Goal: Task Accomplishment & Management: Use online tool/utility

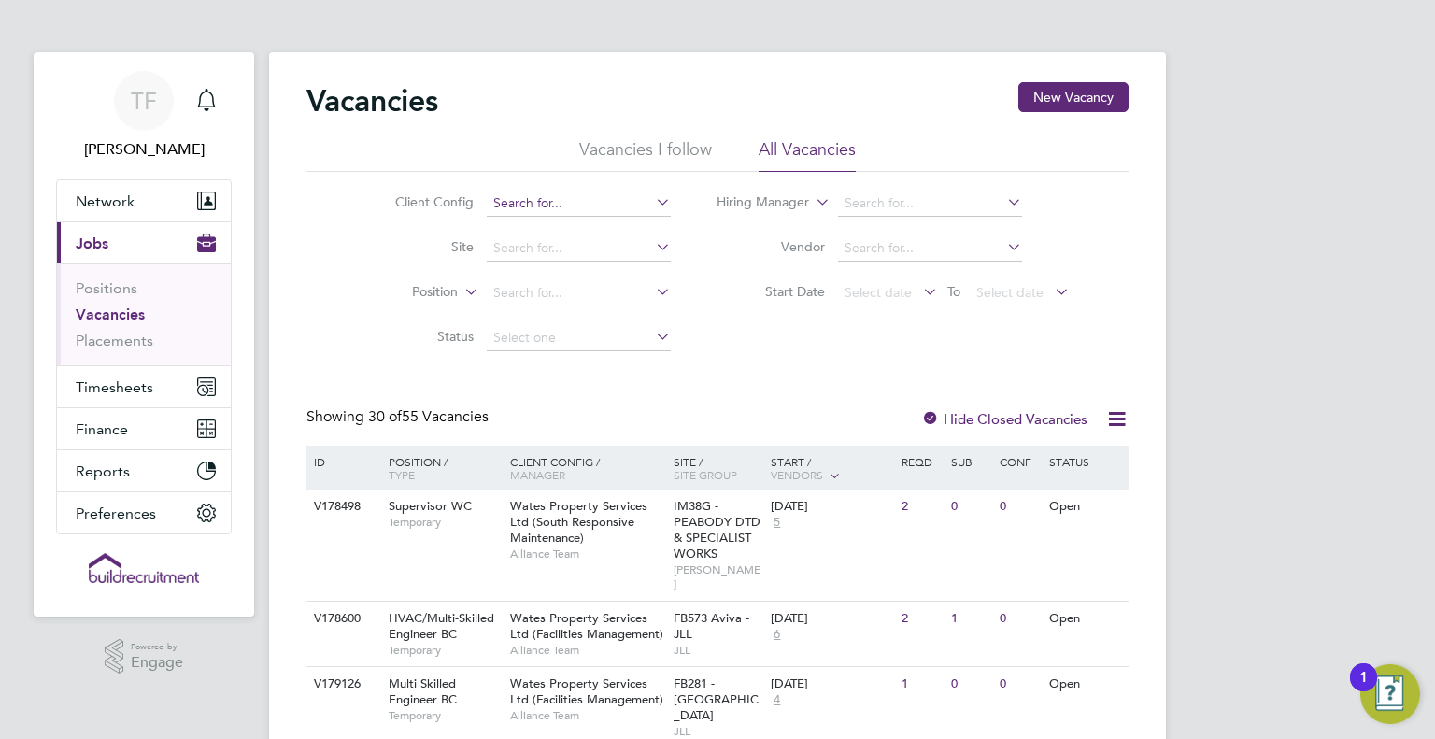
click at [546, 208] on input at bounding box center [579, 204] width 184 height 26
drag, startPoint x: 617, startPoint y: 430, endPoint x: 614, endPoint y: 414, distance: 16.3
click at [618, 429] on li "Wates Property Services Ltd (South Responsive Maintenance)" at bounding box center [674, 431] width 377 height 25
type input "Wates Property Services Ltd (South Responsive Maintenance)"
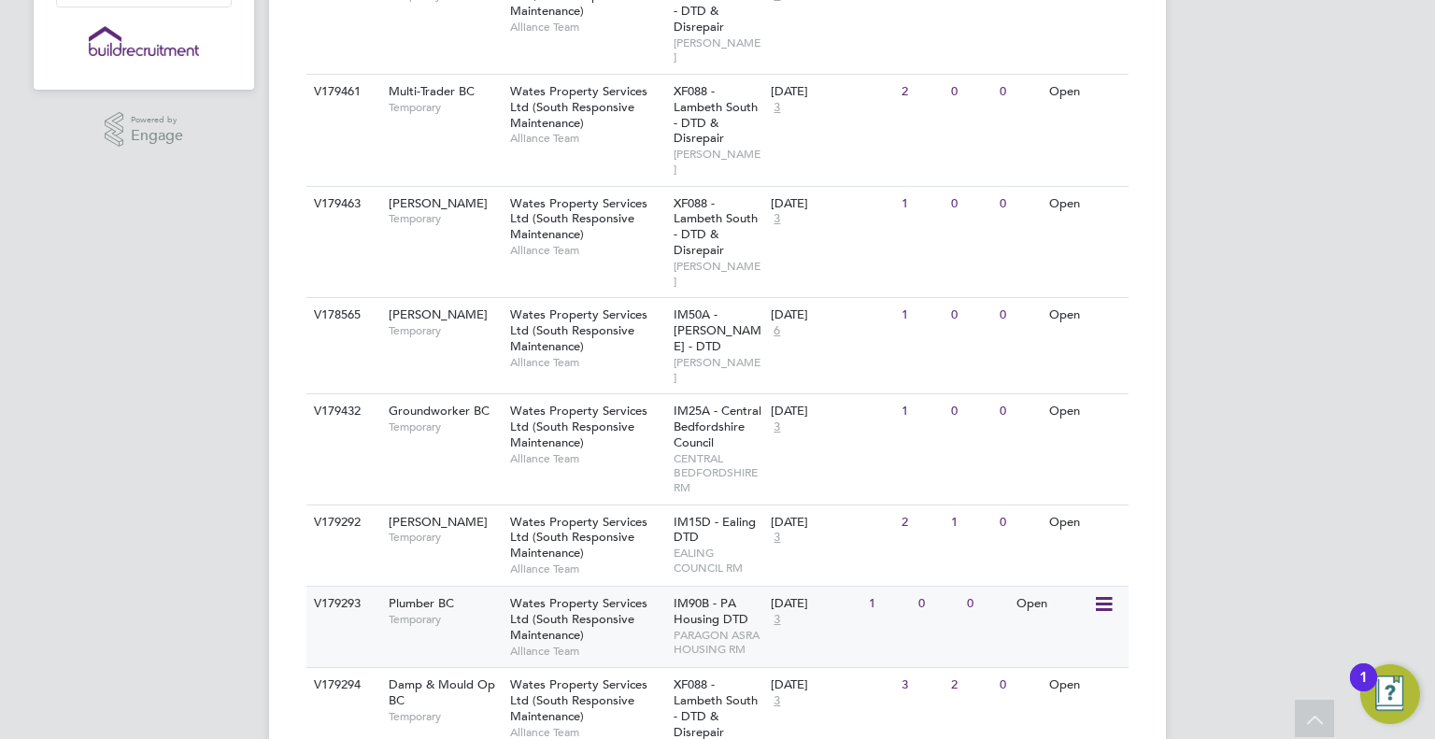
scroll to position [560, 0]
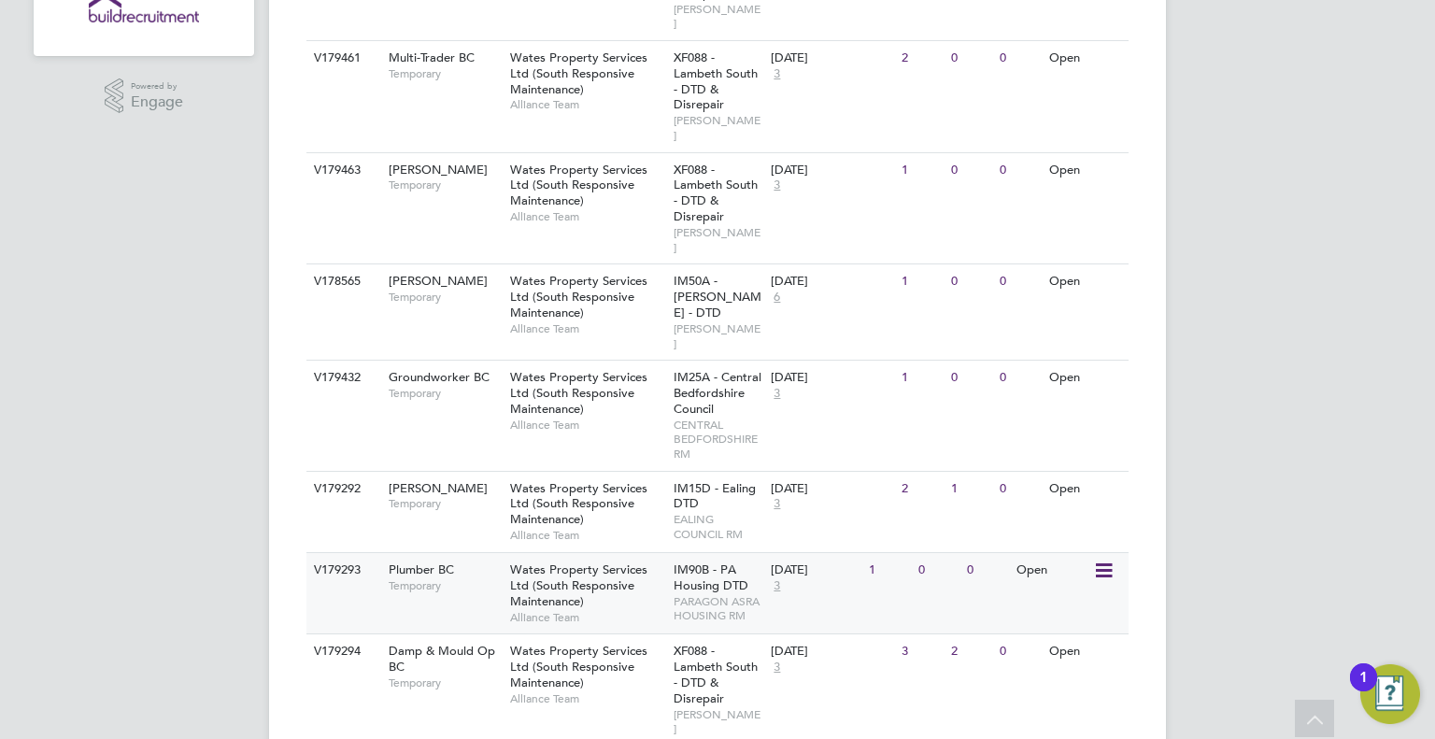
click at [594, 553] on div "Wates Property Services Ltd (South Responsive Maintenance) Alliance Team" at bounding box center [586, 593] width 163 height 80
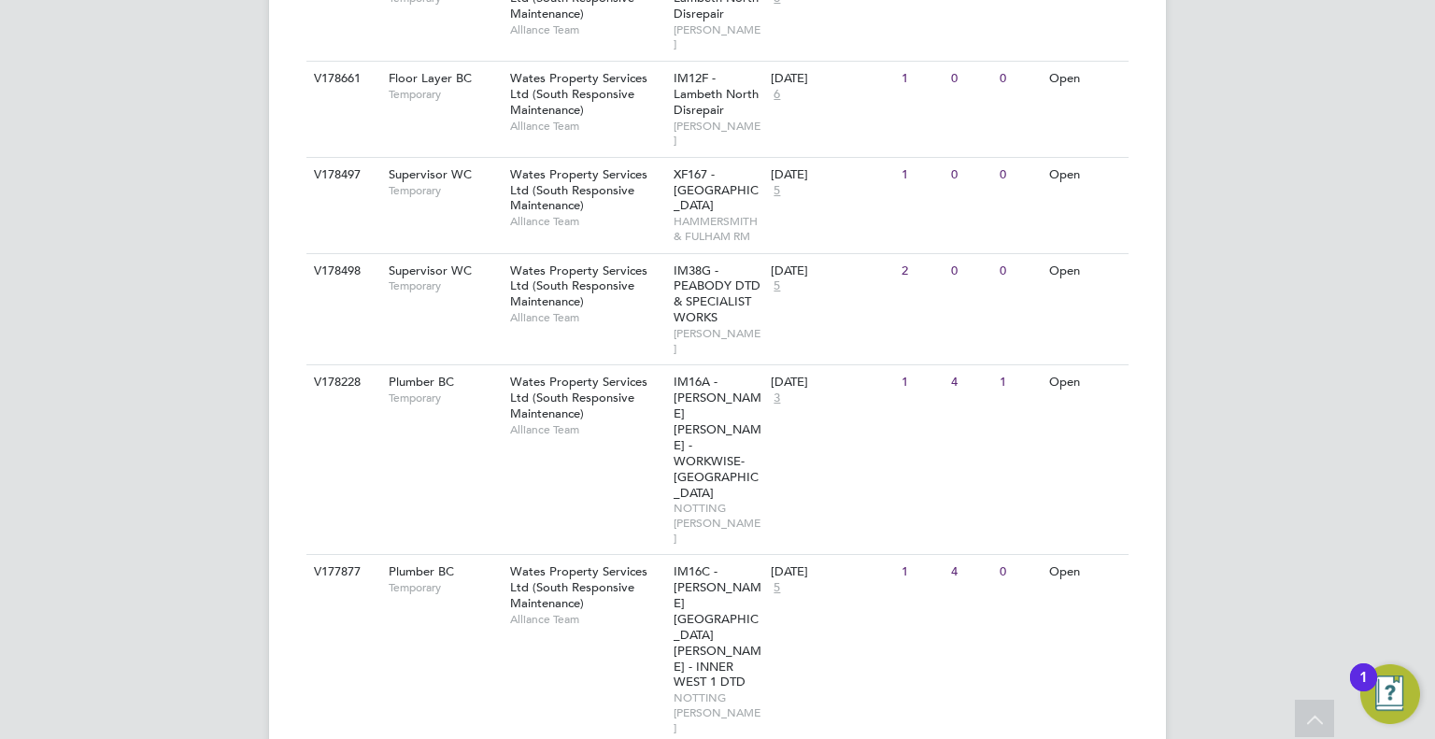
scroll to position [2242, 0]
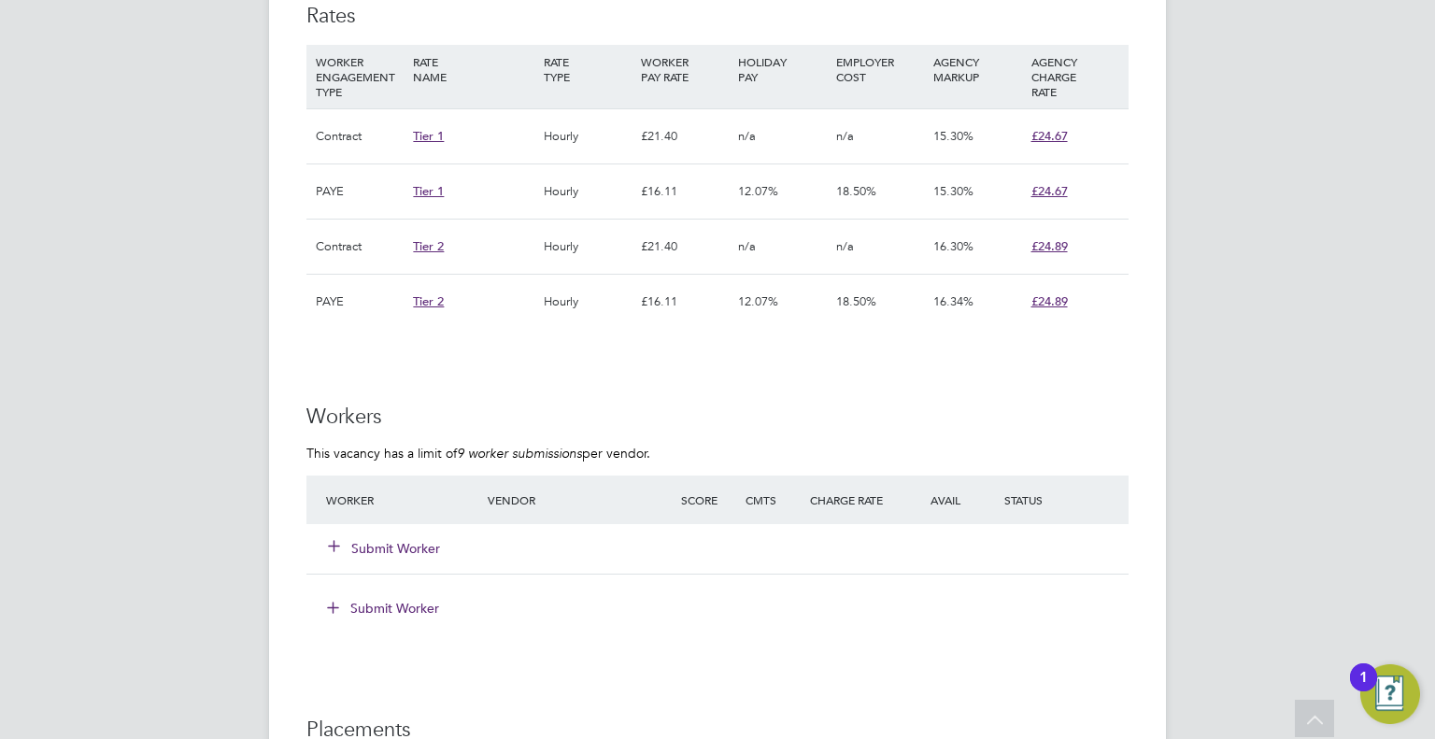
scroll to position [1401, 0]
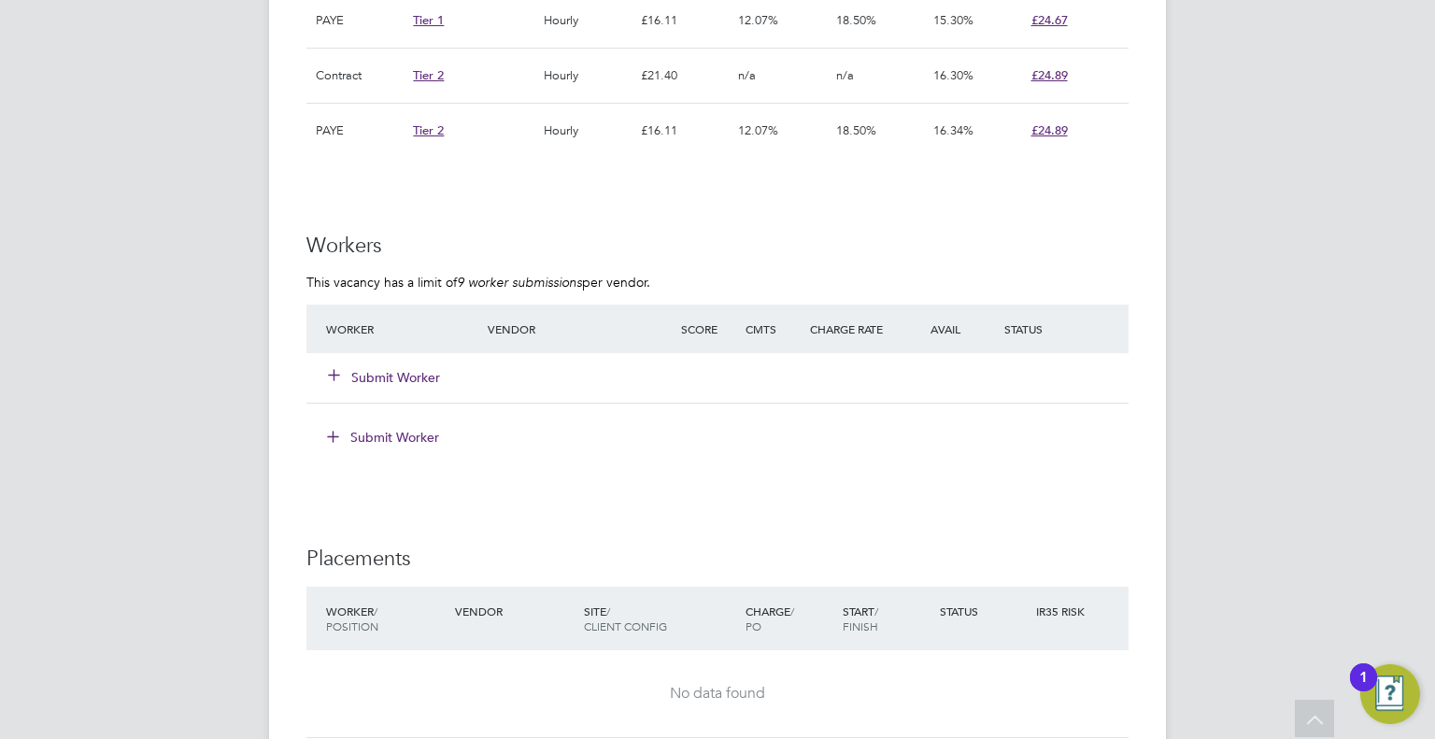
click at [404, 371] on button "Submit Worker" at bounding box center [385, 377] width 112 height 19
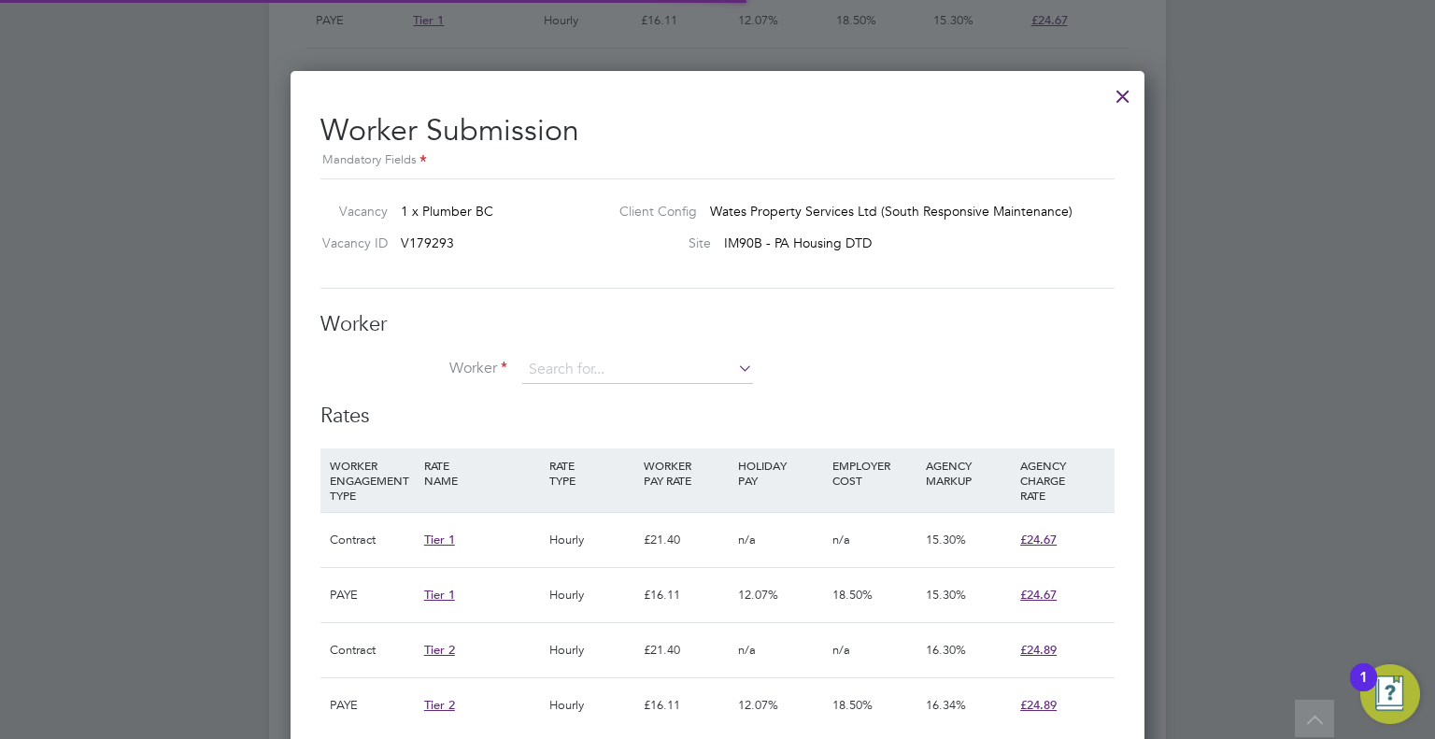
scroll to position [8, 8]
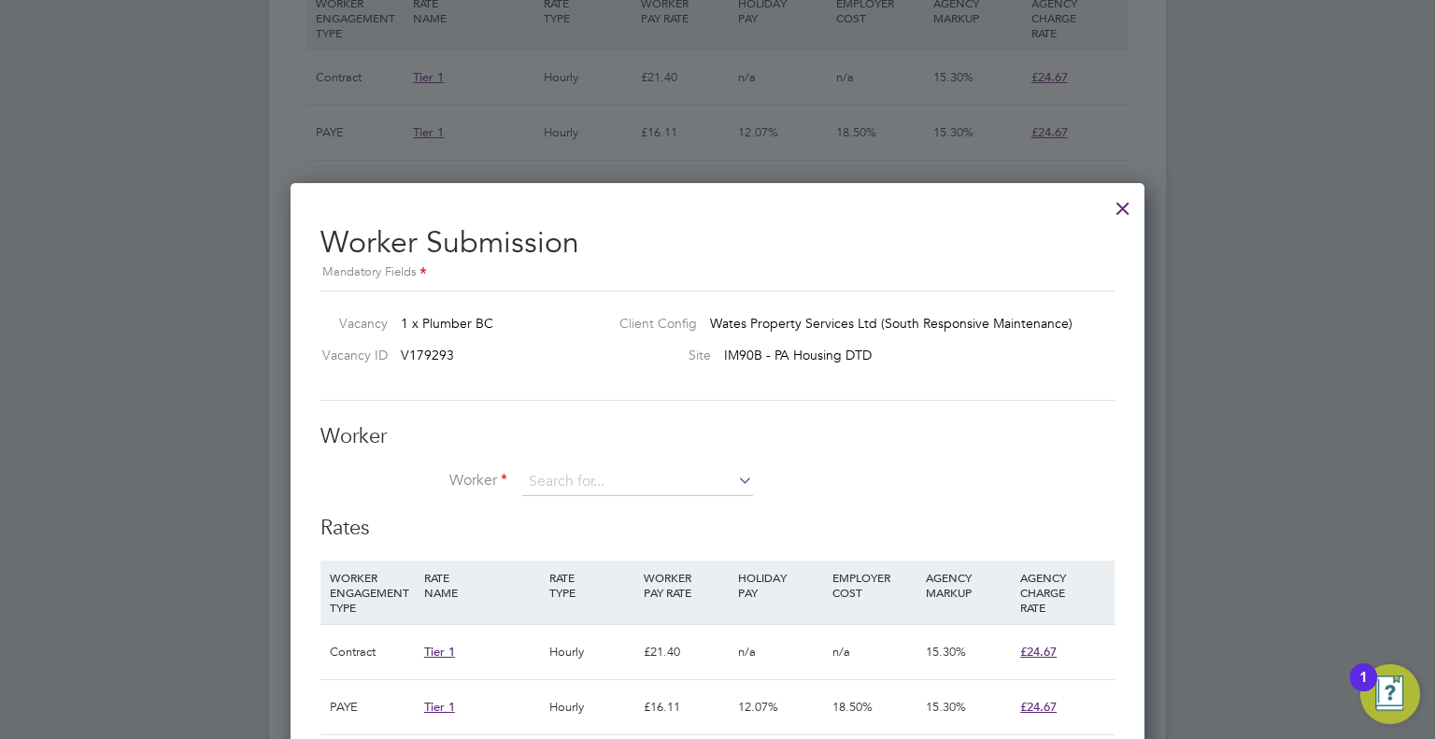
click at [1131, 211] on div at bounding box center [1123, 204] width 34 height 34
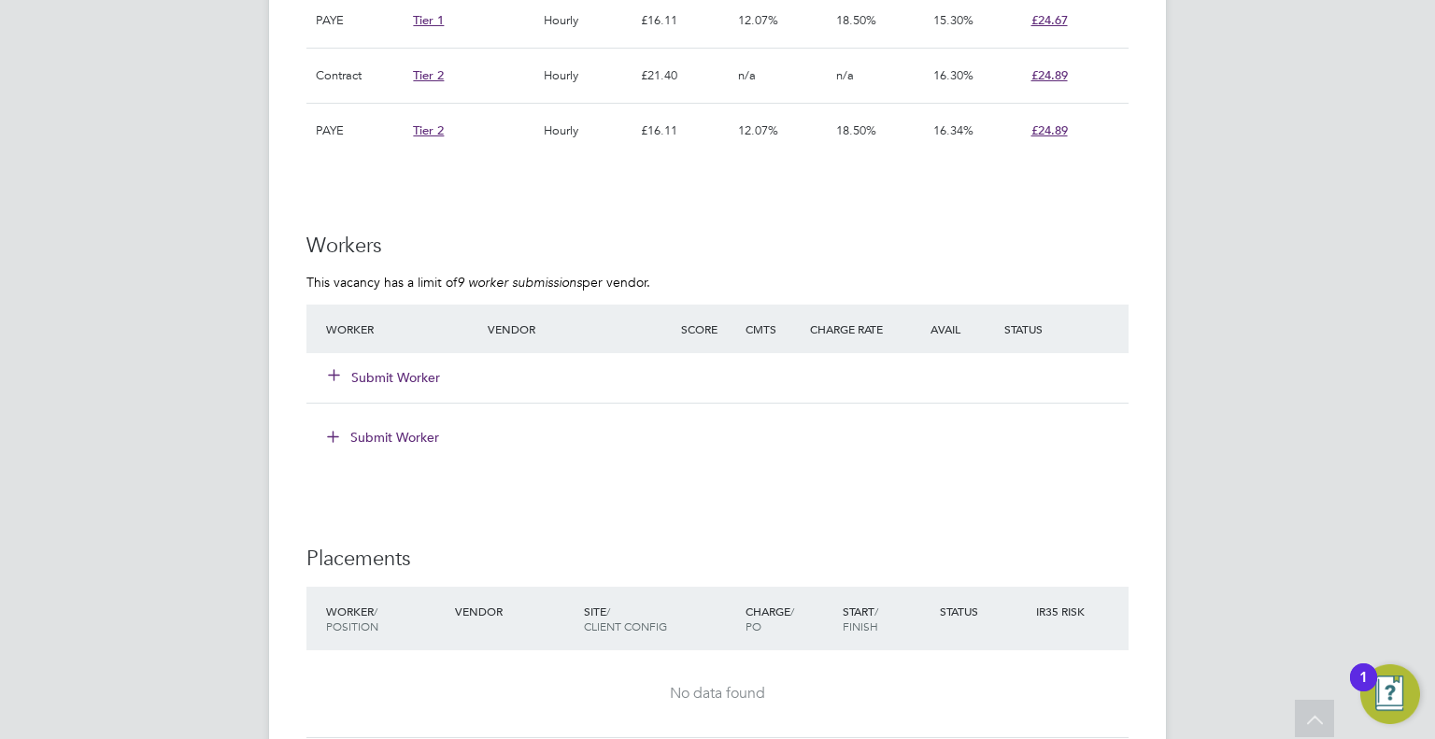
click at [380, 368] on button "Submit Worker" at bounding box center [385, 377] width 112 height 19
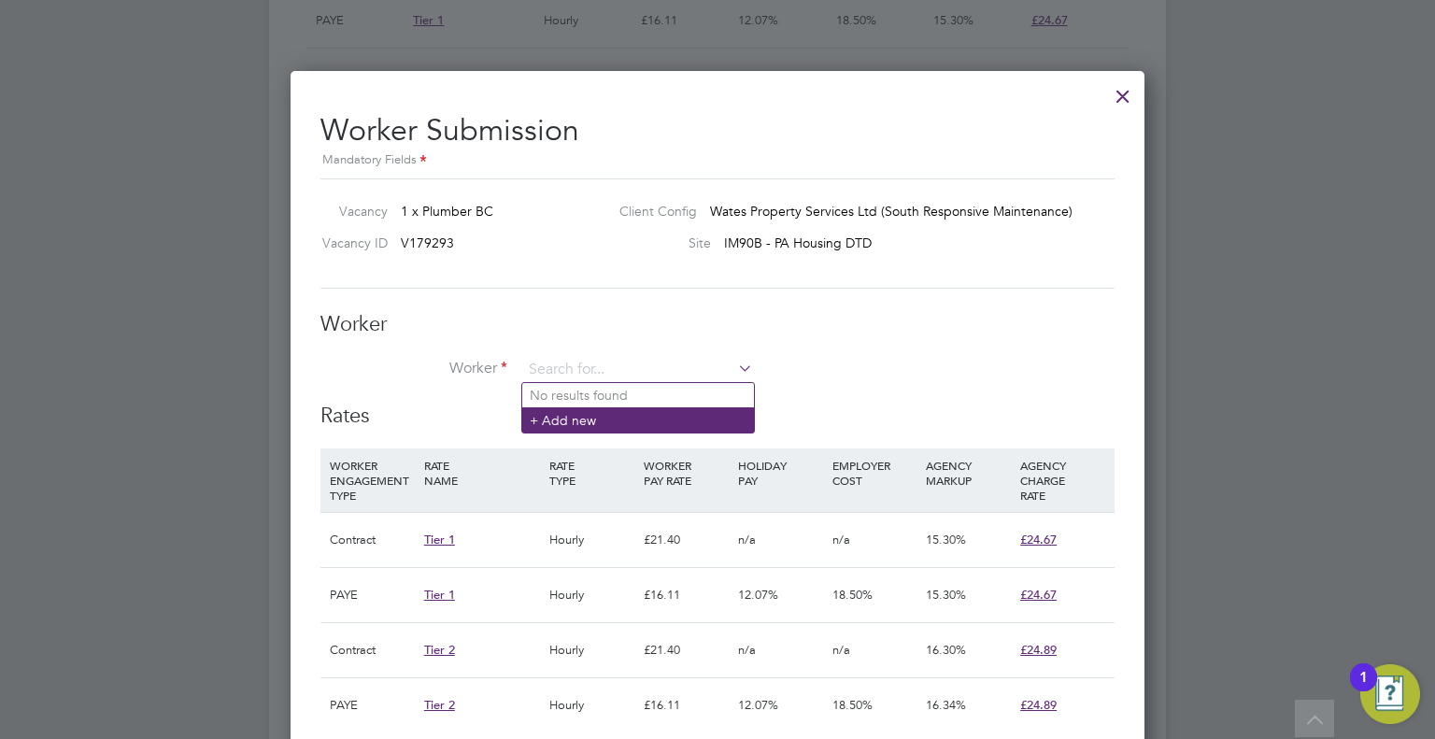
click at [579, 419] on li "+ Add new" at bounding box center [638, 419] width 232 height 25
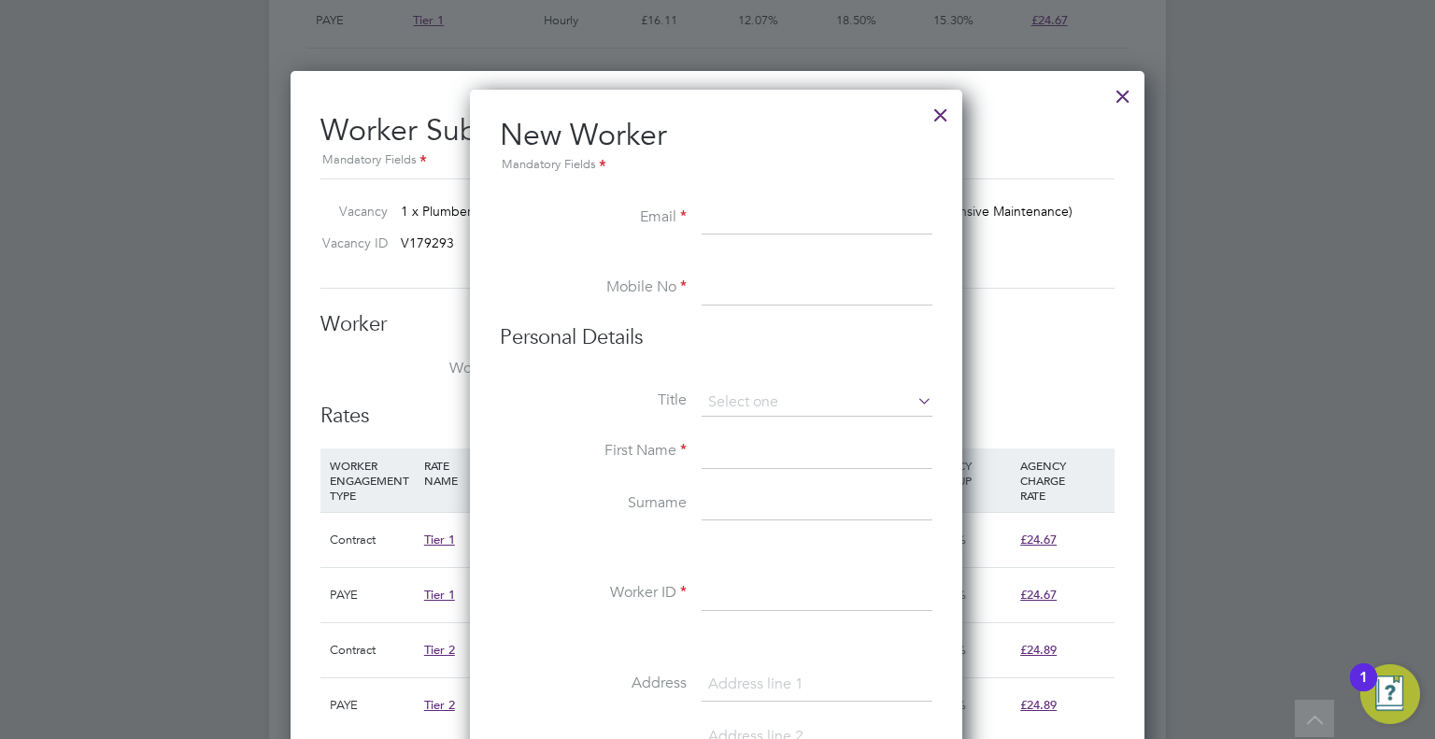
paste input "[EMAIL_ADDRESS][DOMAIN_NAME]"
type input "[EMAIL_ADDRESS][DOMAIN_NAME]"
click at [760, 286] on input at bounding box center [817, 289] width 231 height 34
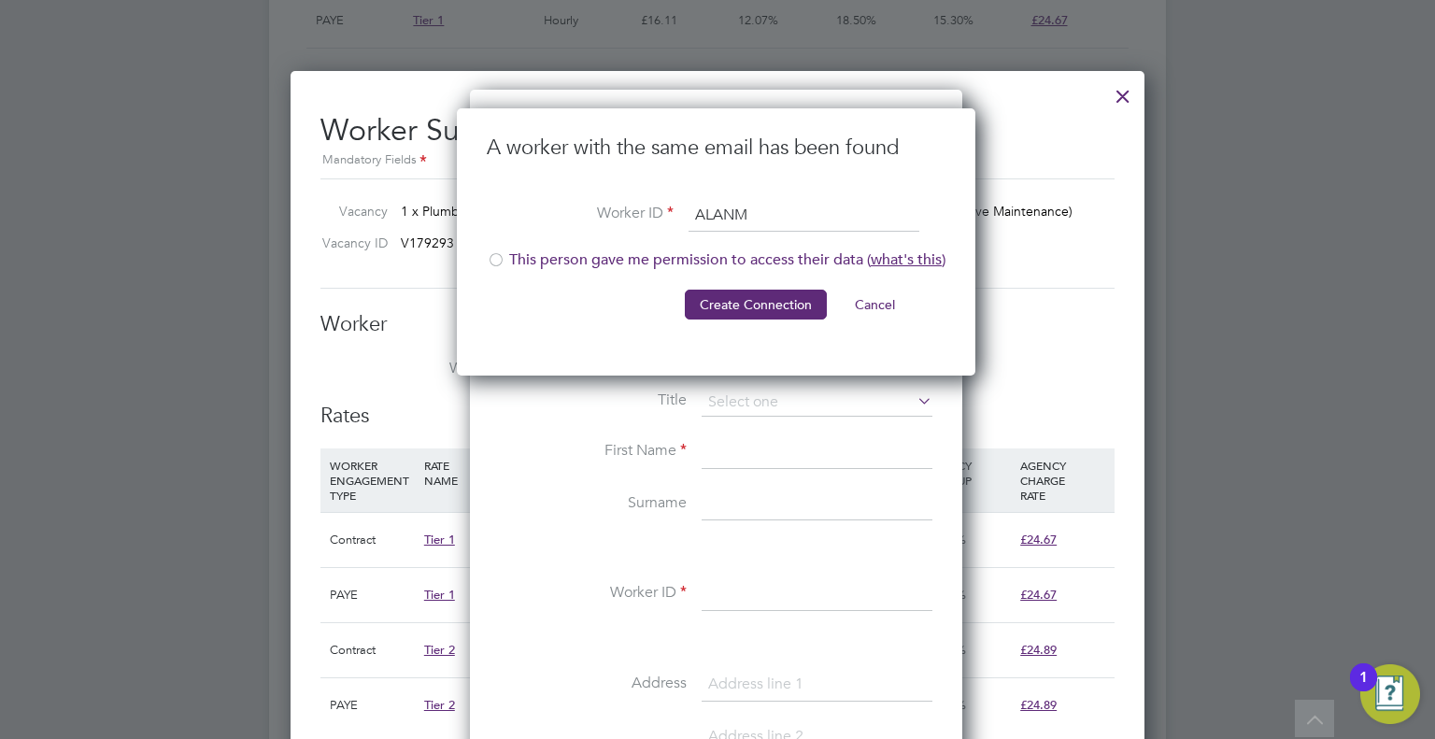
type input "ALANM"
click at [501, 256] on div at bounding box center [496, 261] width 19 height 19
click at [735, 308] on button "Create Connection" at bounding box center [756, 305] width 142 height 30
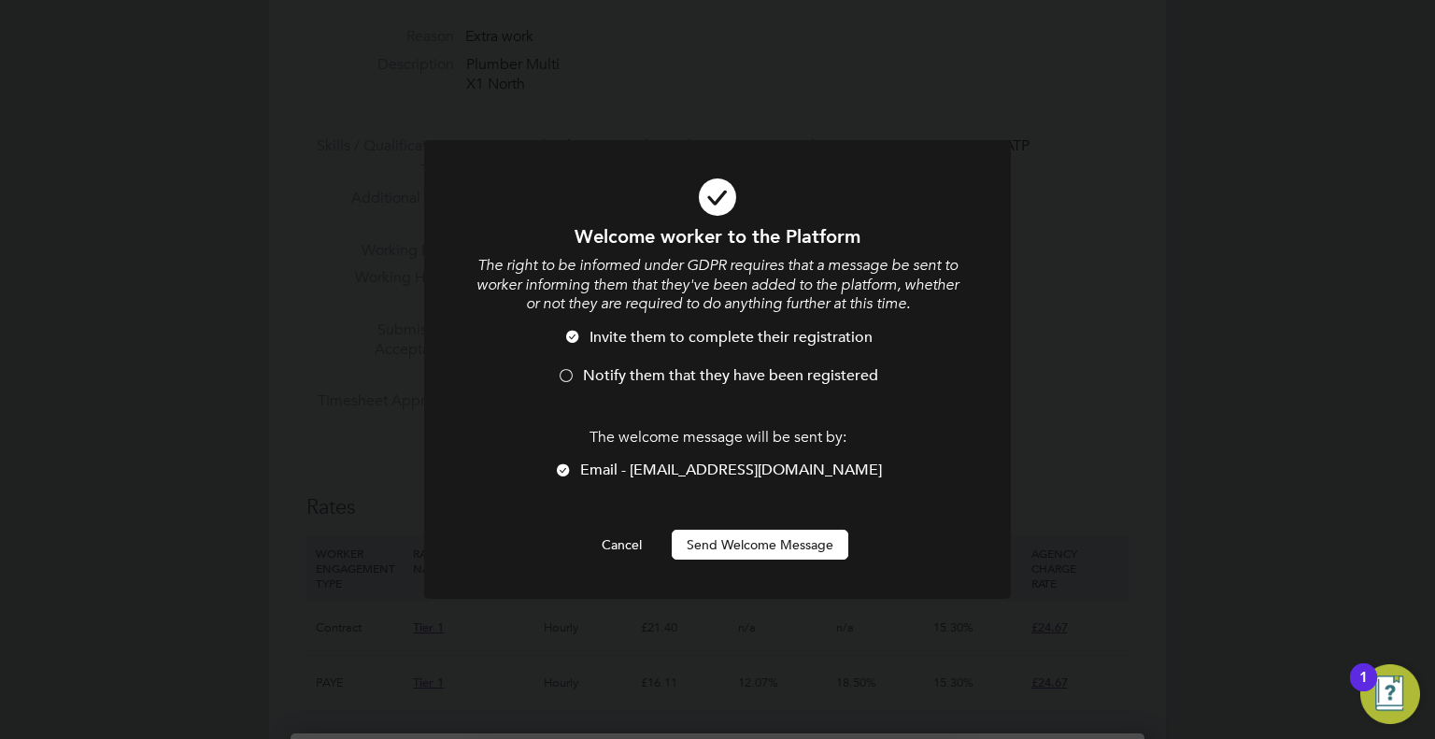
click at [566, 362] on li "Invite them to complete their registration" at bounding box center [718, 347] width 486 height 38
click at [755, 539] on button "Send Welcome Message" at bounding box center [760, 545] width 177 height 30
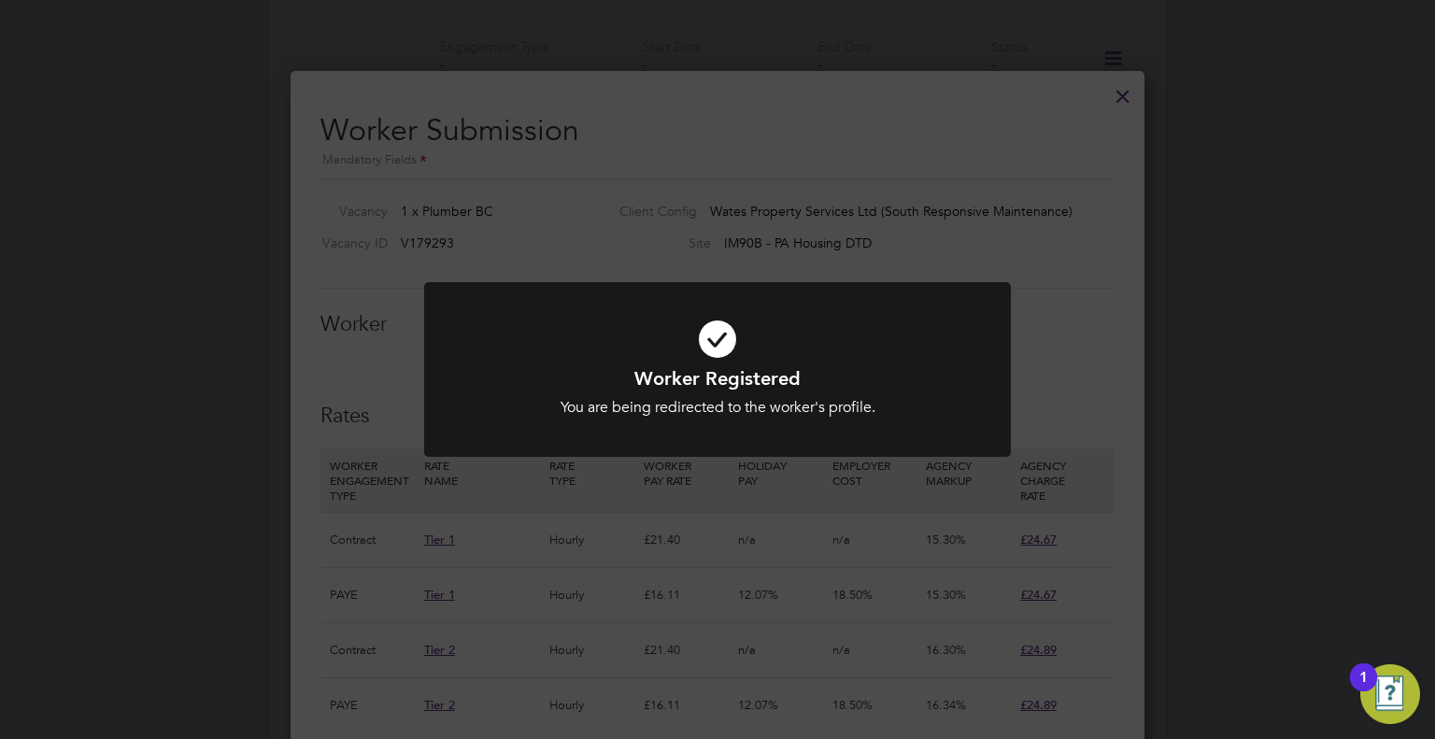
click at [879, 188] on div "Worker Registered You are being redirected to the worker's profile. Cancel Okay" at bounding box center [717, 369] width 1435 height 739
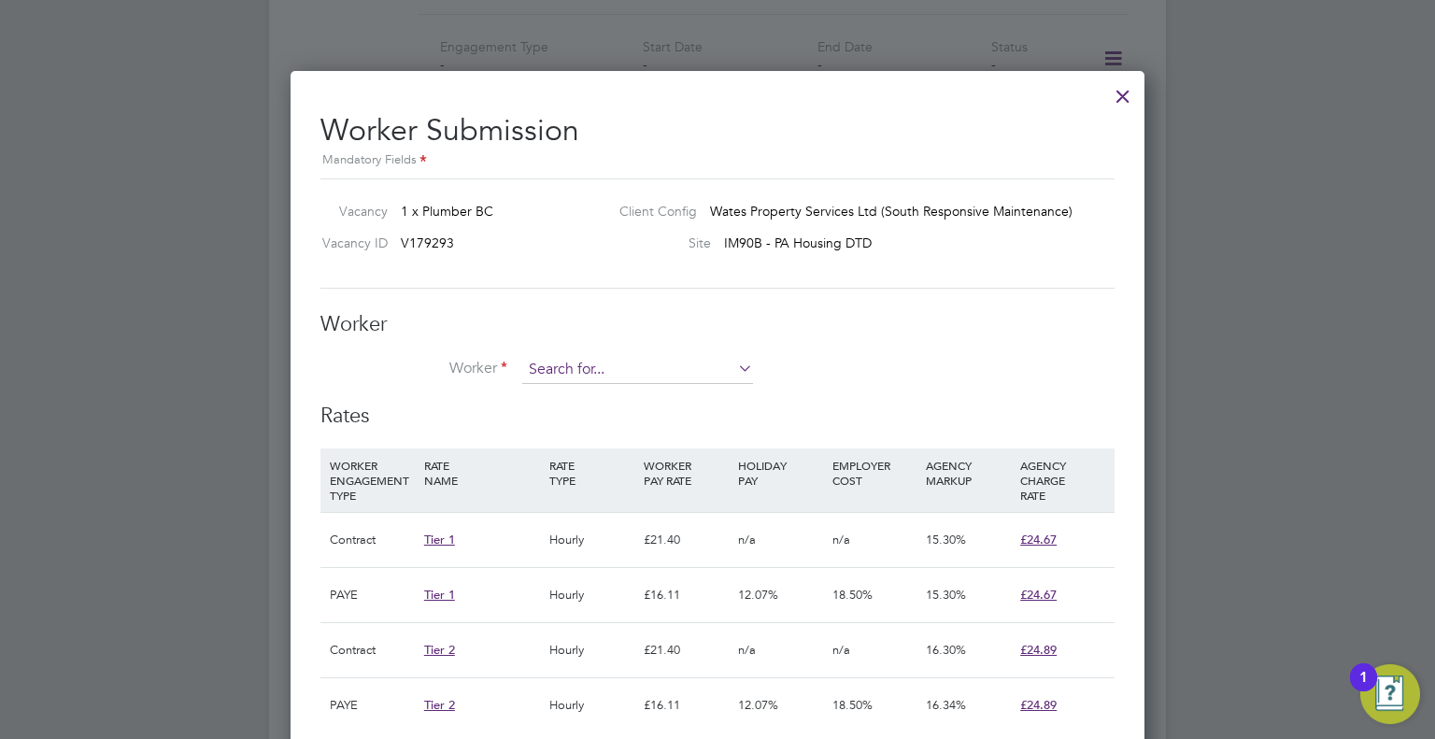
click at [645, 373] on input at bounding box center [637, 370] width 231 height 28
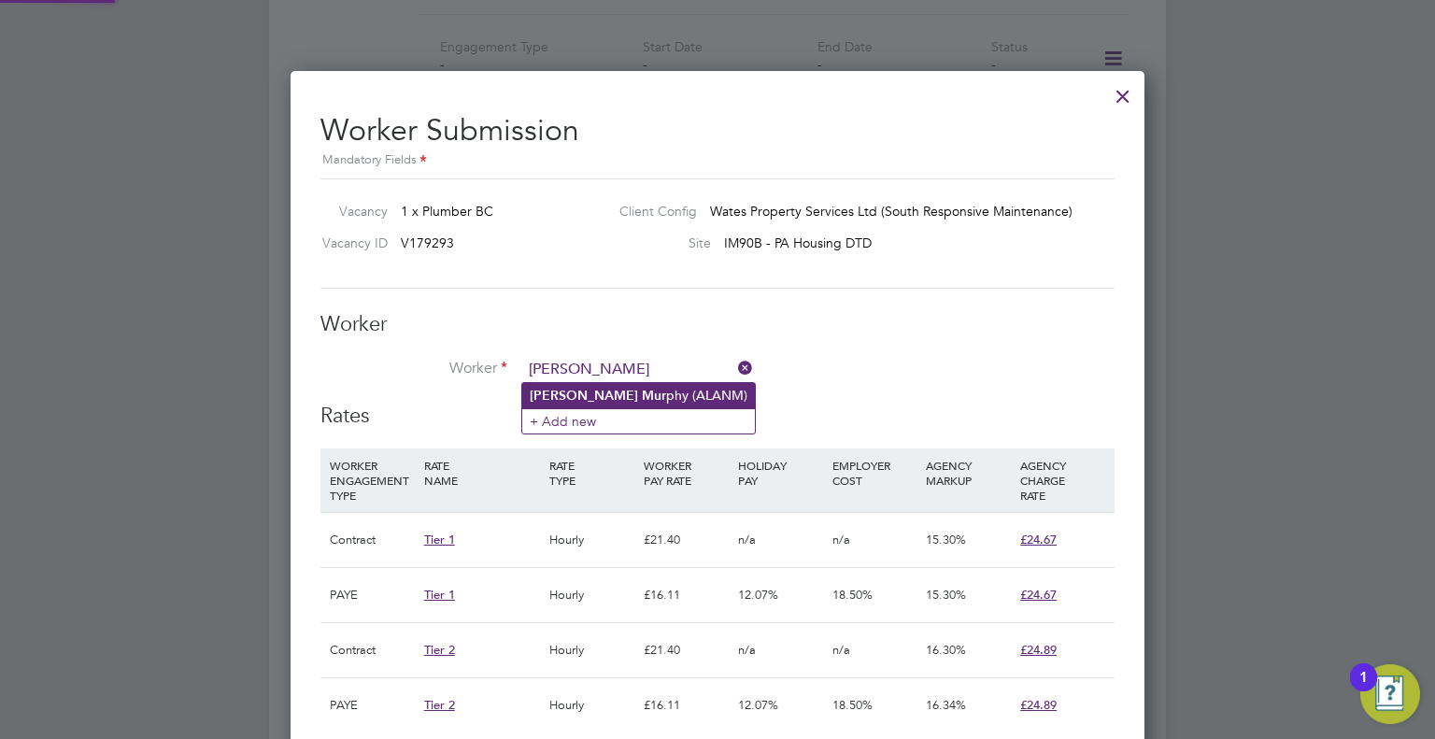
click at [642, 388] on b "Mur" at bounding box center [654, 396] width 24 height 16
type input "[PERSON_NAME] ([PERSON_NAME])"
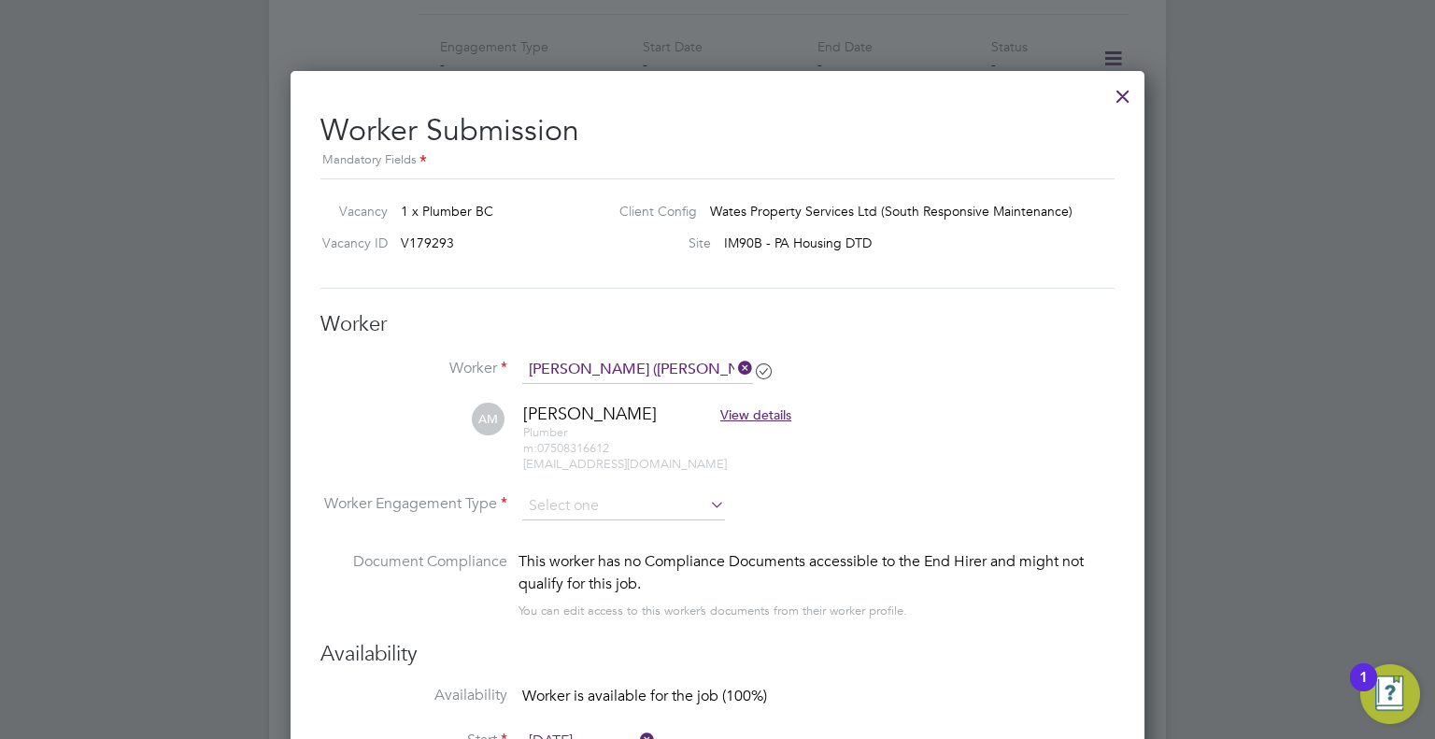
click at [644, 518] on li "Worker Engagement Type" at bounding box center [717, 521] width 794 height 58
click at [608, 495] on input at bounding box center [623, 506] width 203 height 28
click at [572, 527] on li "Contract" at bounding box center [624, 529] width 204 height 24
type input "Contract"
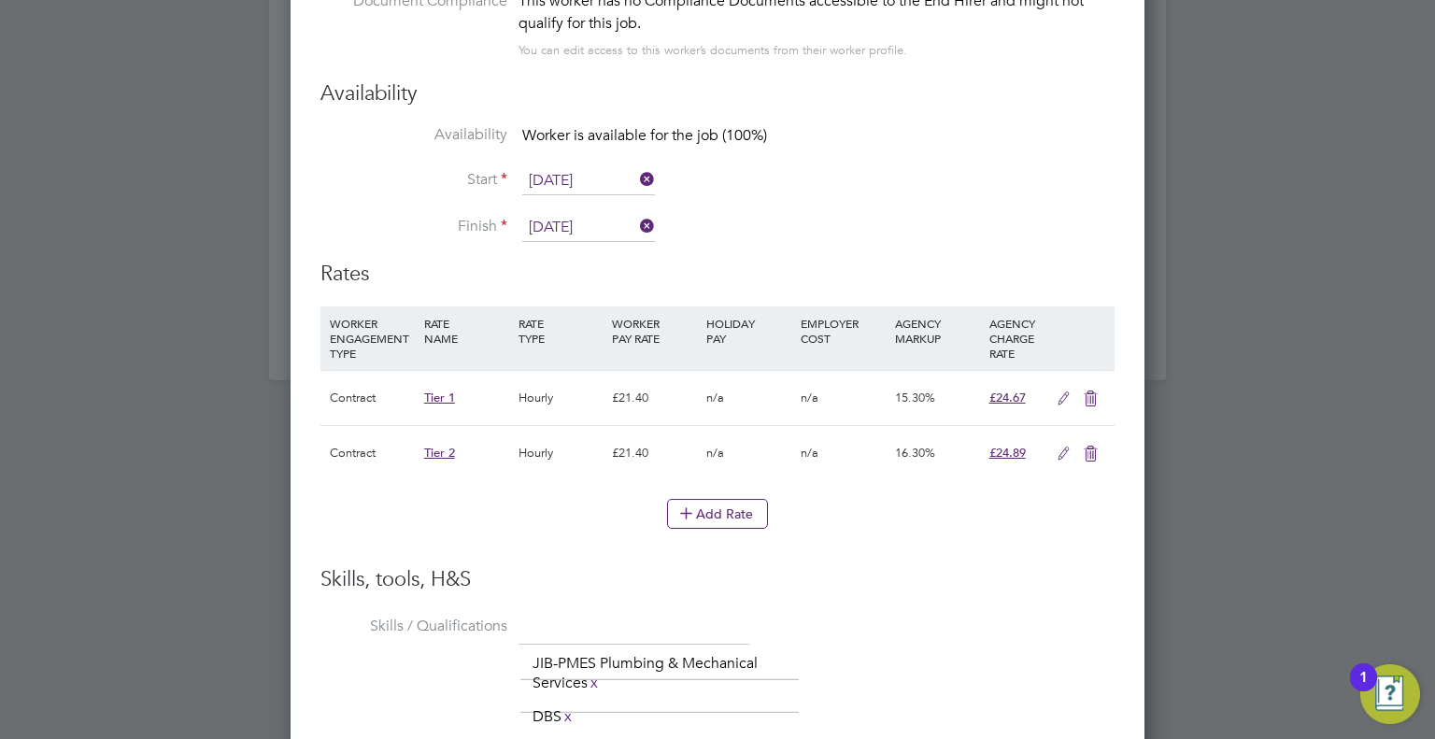
click at [1084, 447] on icon at bounding box center [1090, 454] width 23 height 15
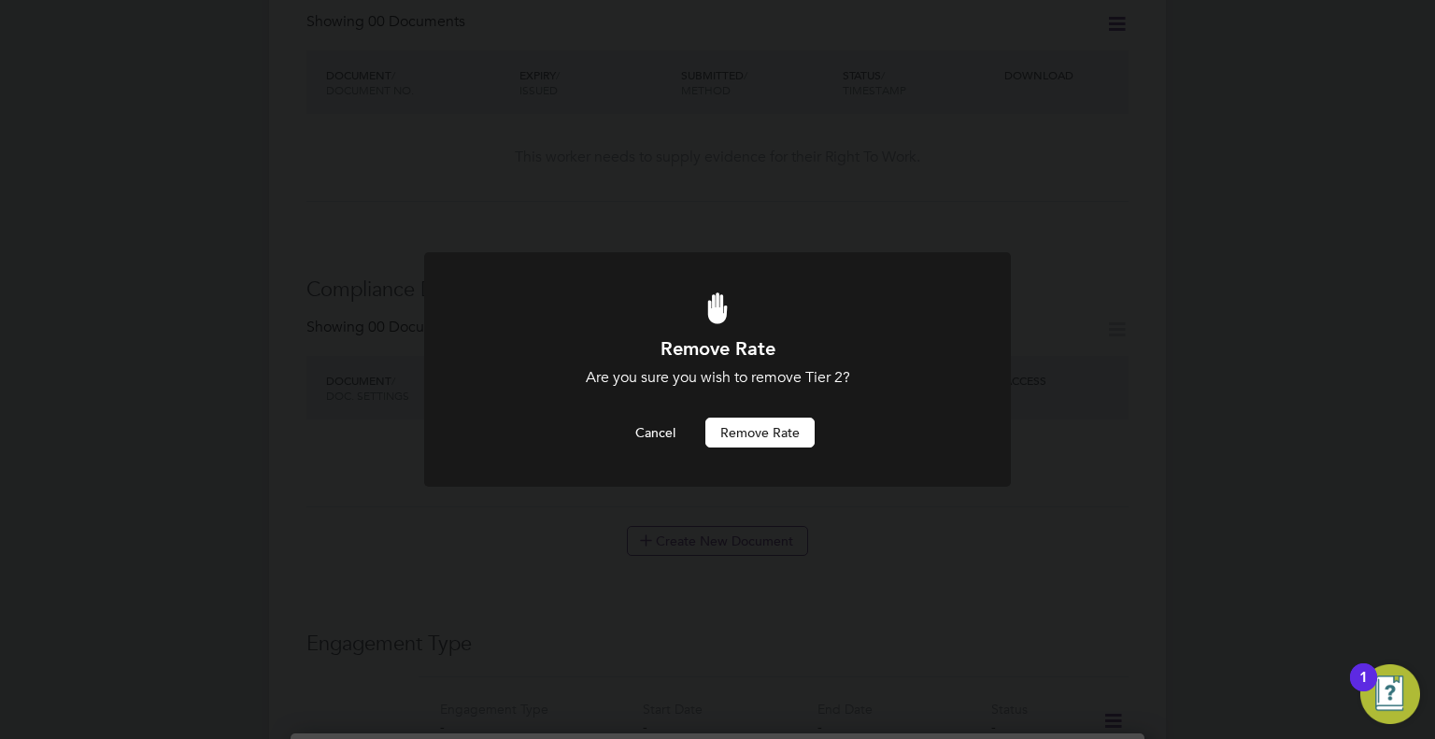
click at [714, 425] on button "Remove rate" at bounding box center [759, 433] width 109 height 30
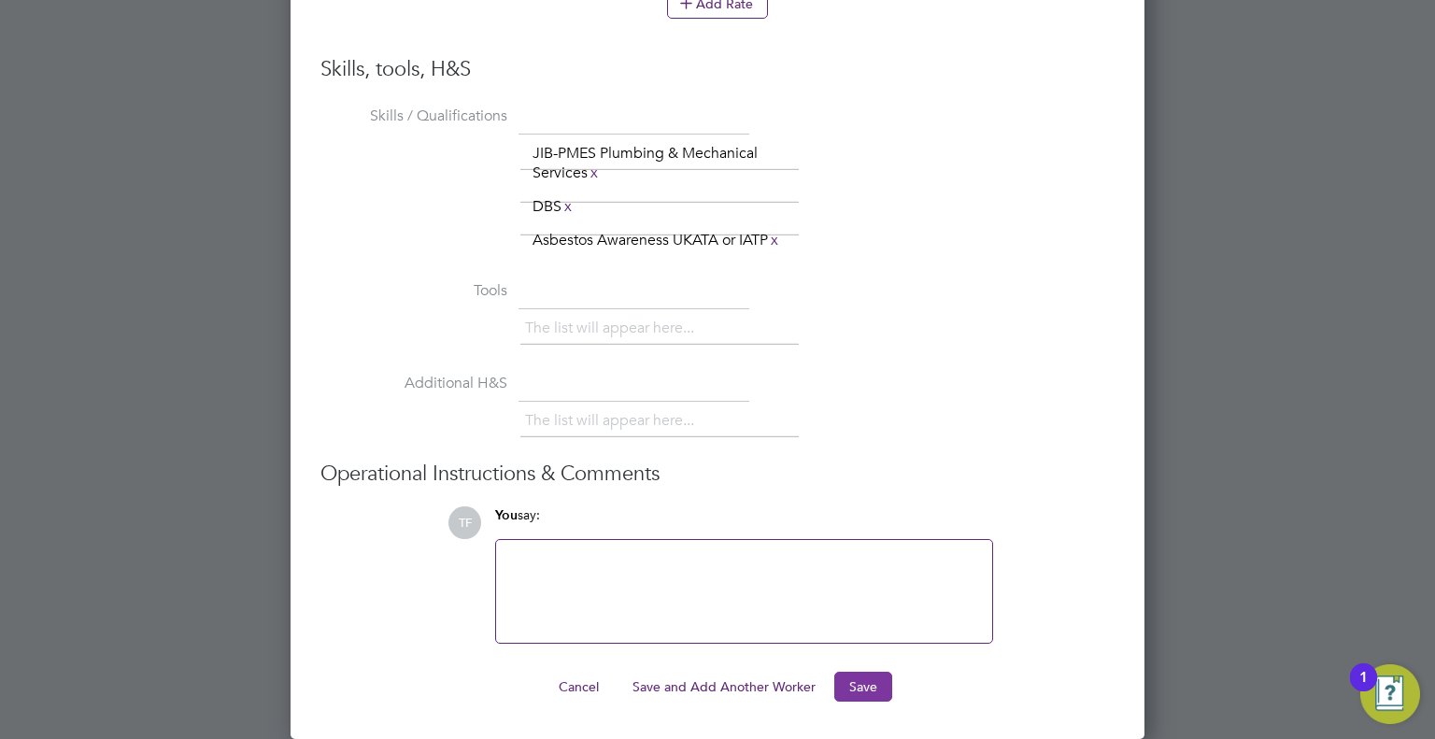
click at [872, 691] on button "Save" at bounding box center [863, 687] width 58 height 30
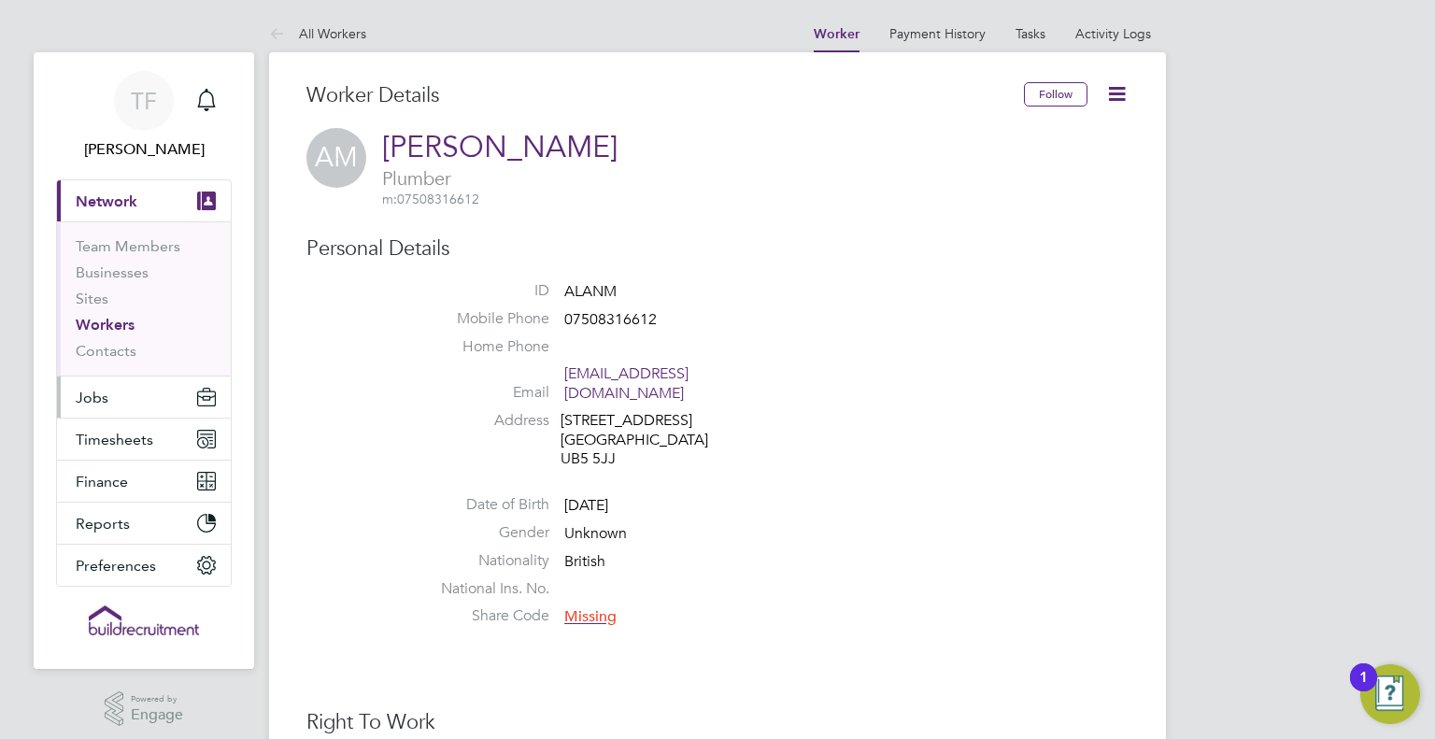
click at [99, 384] on button "Jobs" at bounding box center [144, 396] width 174 height 41
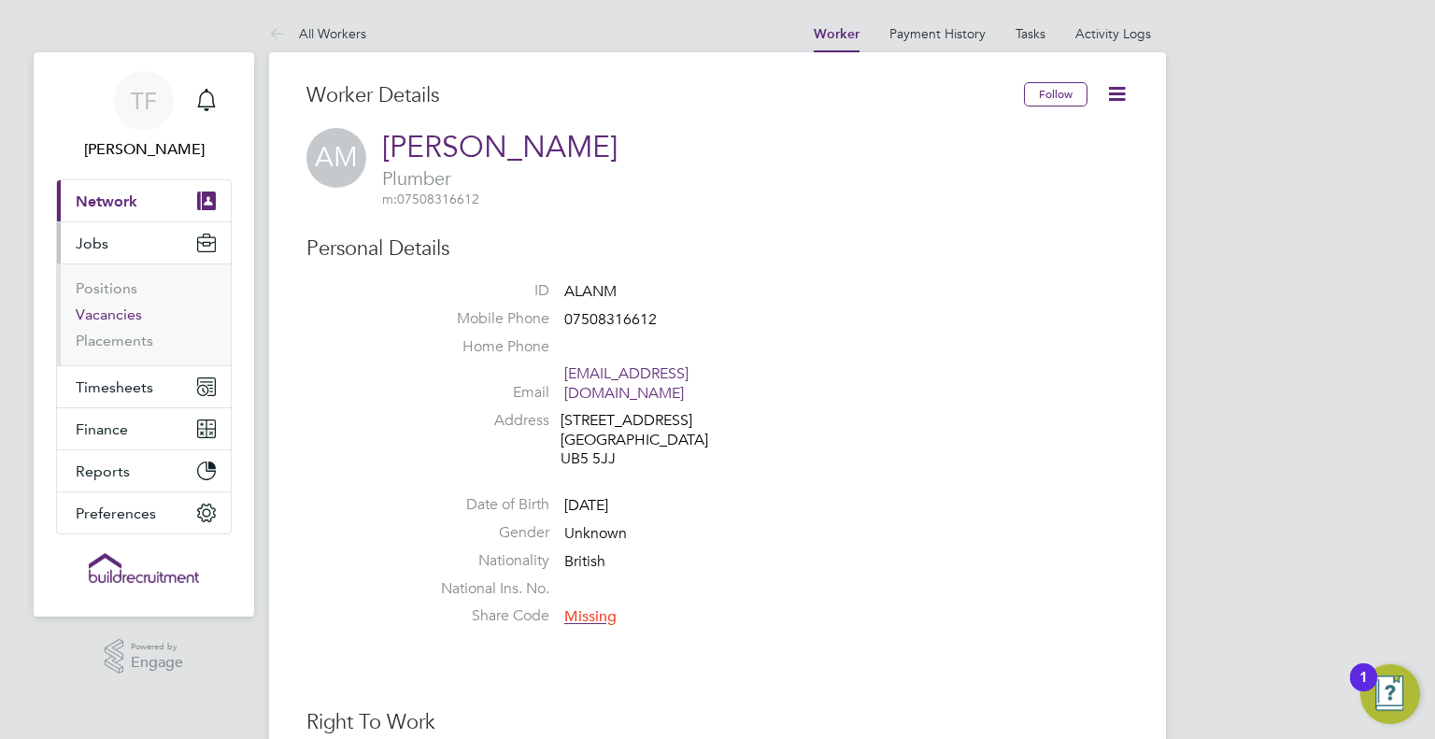
click at [97, 307] on link "Vacancies" at bounding box center [109, 314] width 66 height 18
